Goal: Complete Application Form: Complete application form

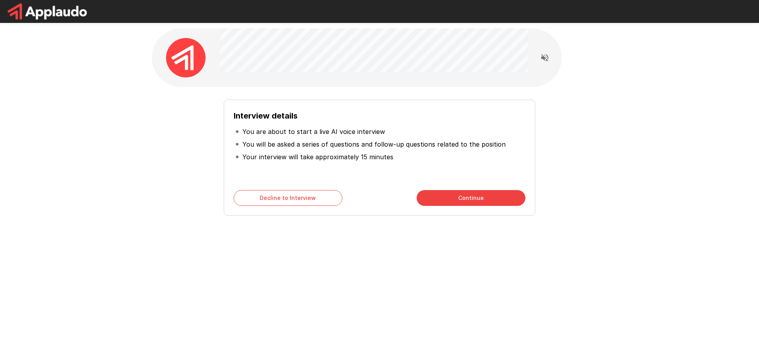
click at [292, 133] on p "You are about to start a live AI voice interview" at bounding box center [313, 131] width 143 height 9
click at [374, 141] on p "You will be asked a series of questions and follow-up questions related to the …" at bounding box center [373, 144] width 263 height 9
click at [471, 193] on button "Continue" at bounding box center [471, 198] width 109 height 16
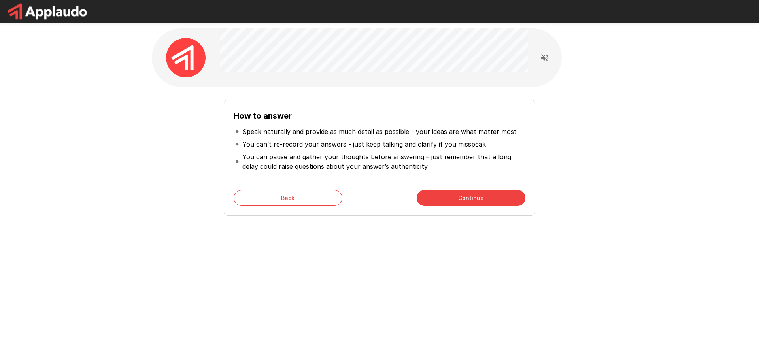
click at [449, 197] on button "Continue" at bounding box center [471, 198] width 109 height 16
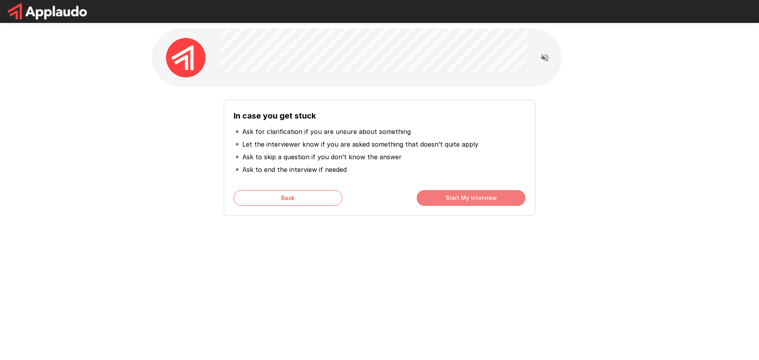
click at [449, 197] on button "Start My Interview" at bounding box center [471, 198] width 109 height 16
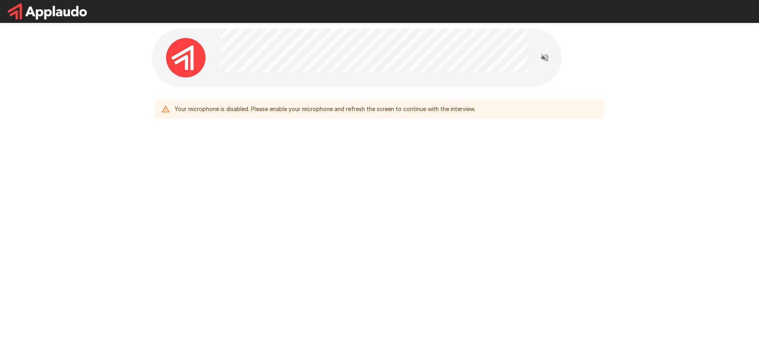
drag, startPoint x: 7, startPoint y: 56, endPoint x: 11, endPoint y: 51, distance: 6.7
click at [10, 53] on div "Your microphone is disabled. Please enable your microphone and refresh the scre…" at bounding box center [379, 92] width 759 height 185
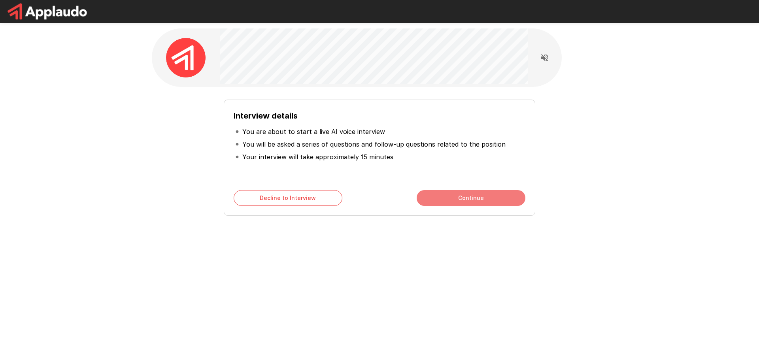
click at [448, 195] on button "Continue" at bounding box center [471, 198] width 109 height 16
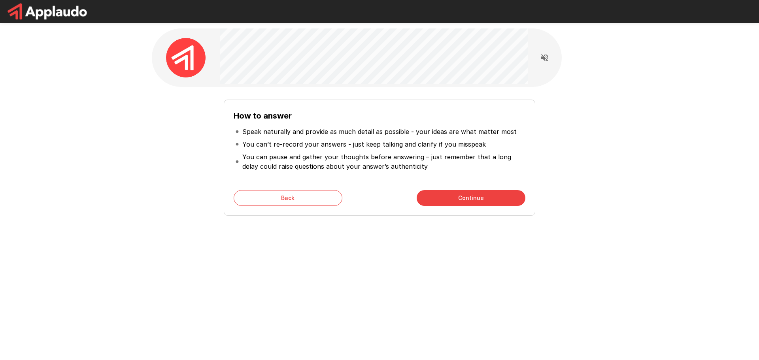
click at [448, 195] on button "Continue" at bounding box center [471, 198] width 109 height 16
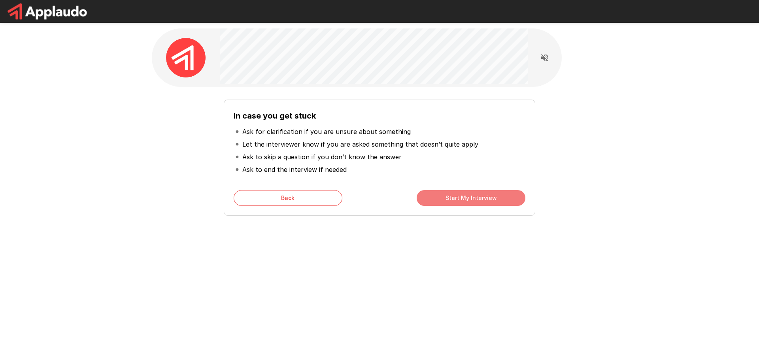
drag, startPoint x: 437, startPoint y: 198, endPoint x: 448, endPoint y: 352, distance: 154.6
click at [437, 198] on button "Start My Interview" at bounding box center [471, 198] width 109 height 16
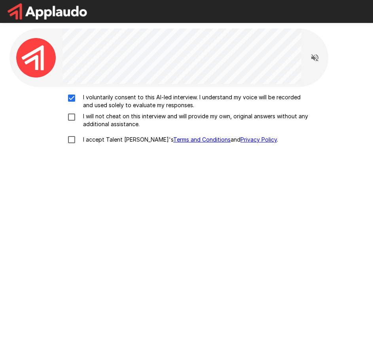
click at [74, 112] on div "I voluntarily consent to this AI-led interview. I understand my voice will be r…" at bounding box center [187, 120] width 348 height 55
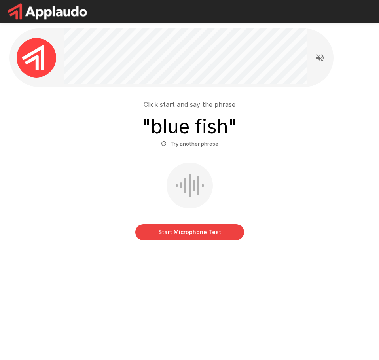
click at [200, 233] on button "Start Microphone Test" at bounding box center [189, 232] width 109 height 16
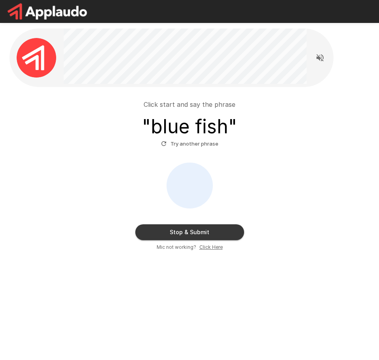
click at [200, 232] on button "Stop & Submit" at bounding box center [189, 232] width 109 height 16
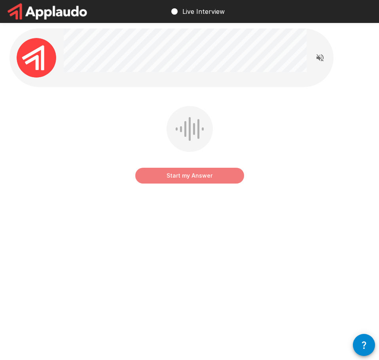
click at [195, 171] on button "Start my Answer" at bounding box center [189, 176] width 109 height 16
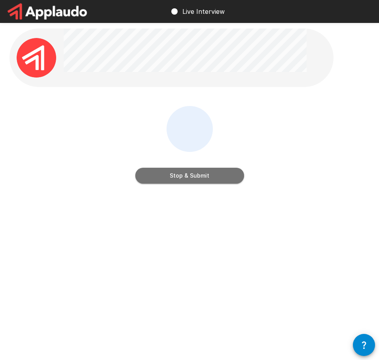
click at [198, 178] on button "Stop & Submit" at bounding box center [189, 176] width 109 height 16
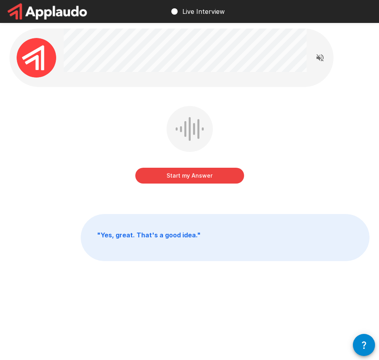
click at [191, 171] on button "Start my Answer" at bounding box center [189, 176] width 109 height 16
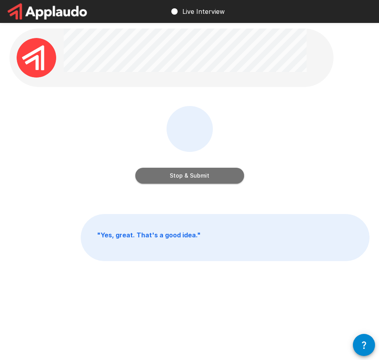
click at [171, 179] on button "Stop & Submit" at bounding box center [189, 176] width 109 height 16
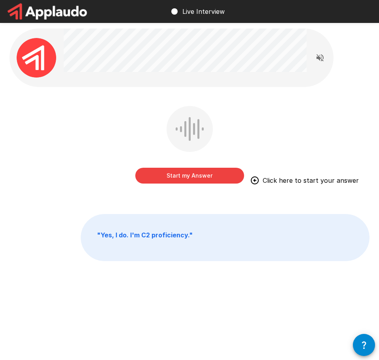
click at [320, 126] on div "Start my Answer Click here to start your answer" at bounding box center [189, 150] width 360 height 89
click at [199, 176] on button "Start my Answer" at bounding box center [189, 176] width 109 height 16
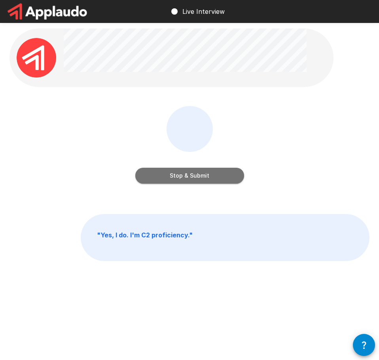
click at [199, 174] on button "Stop & Submit" at bounding box center [189, 176] width 109 height 16
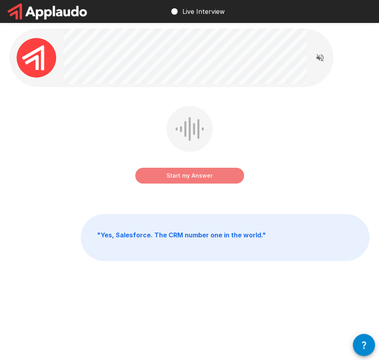
click at [189, 172] on button "Start my Answer" at bounding box center [189, 176] width 109 height 16
